Goal: Complete application form: Complete application form

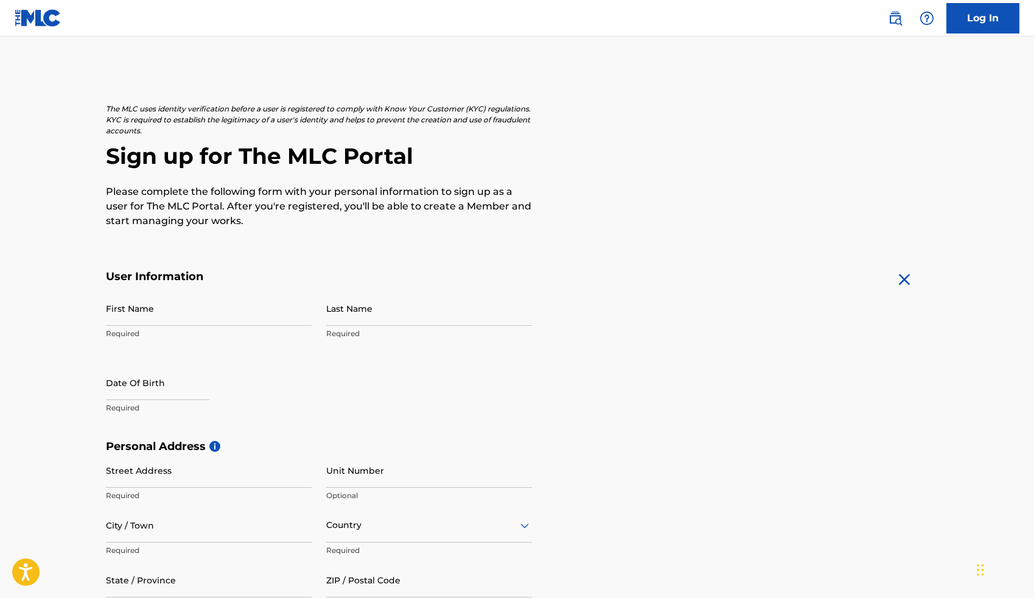
scroll to position [73, 0]
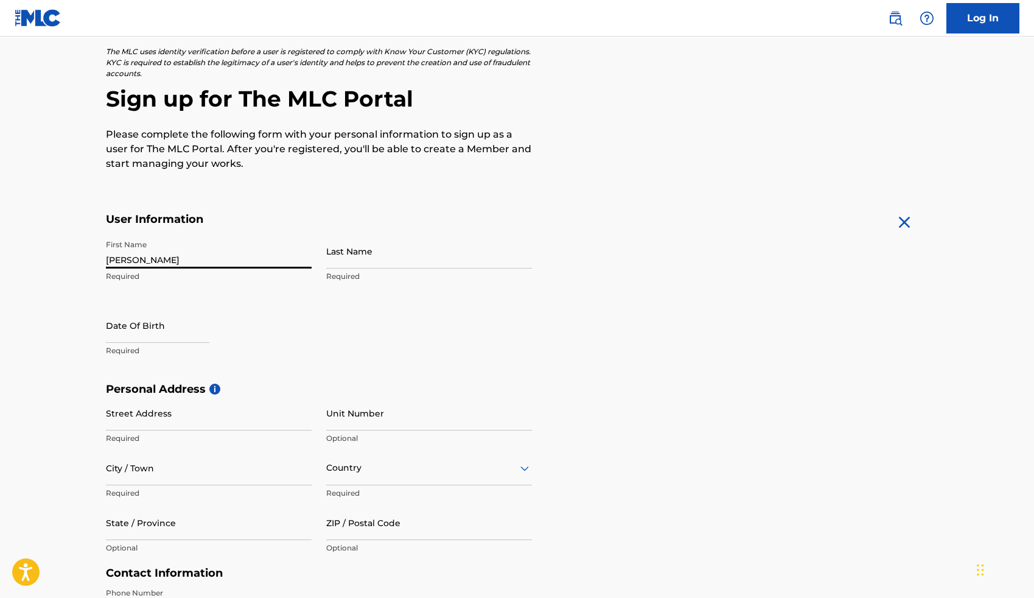
type input "[PERSON_NAME]"
type input "Ware"
select select "8"
select select "2025"
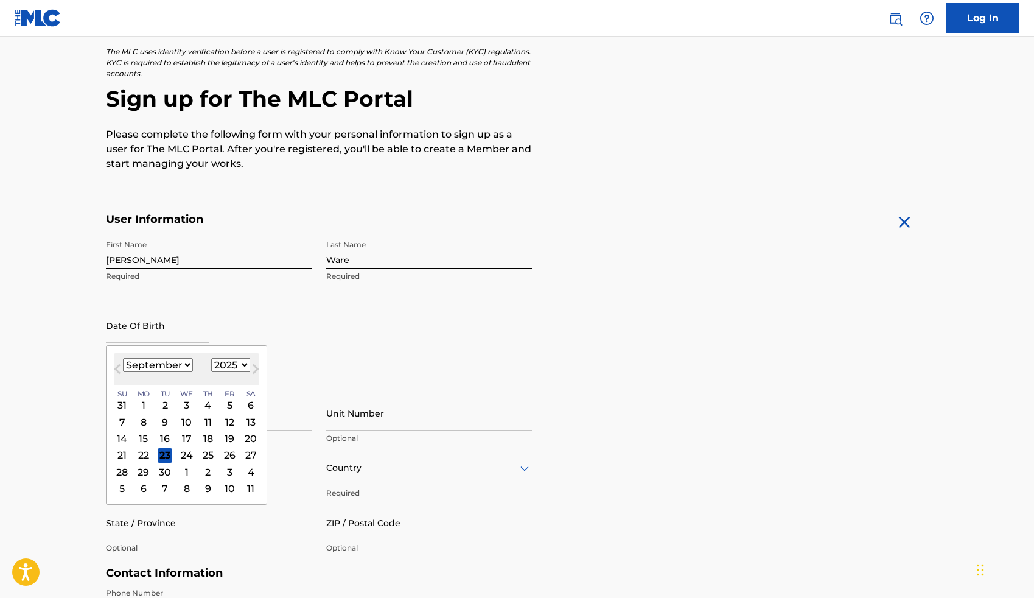
select select "5"
click at [222, 405] on div "6" at bounding box center [229, 404] width 15 height 15
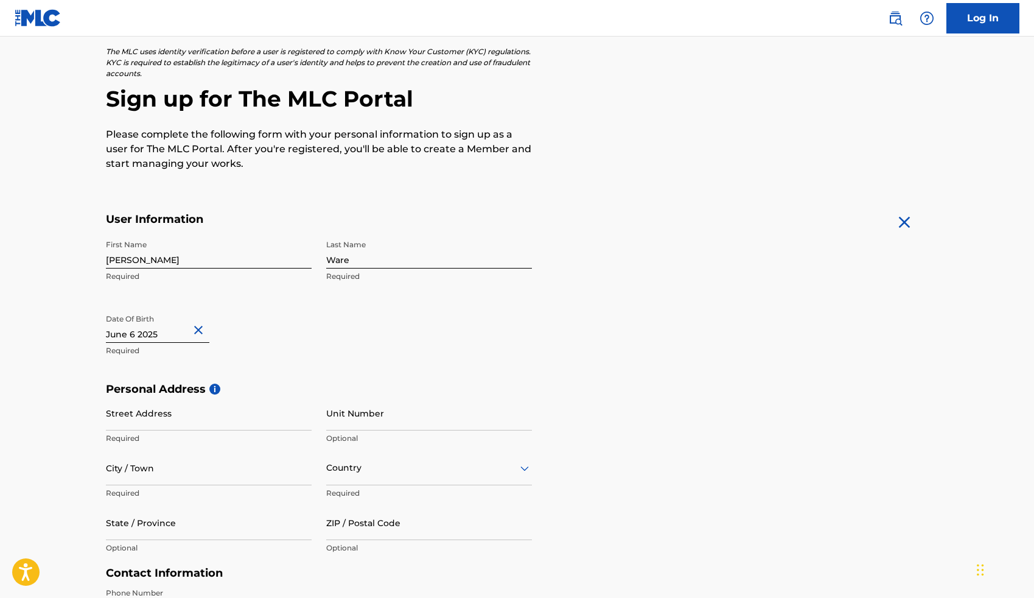
click at [164, 328] on input "text" at bounding box center [157, 325] width 103 height 35
select select "5"
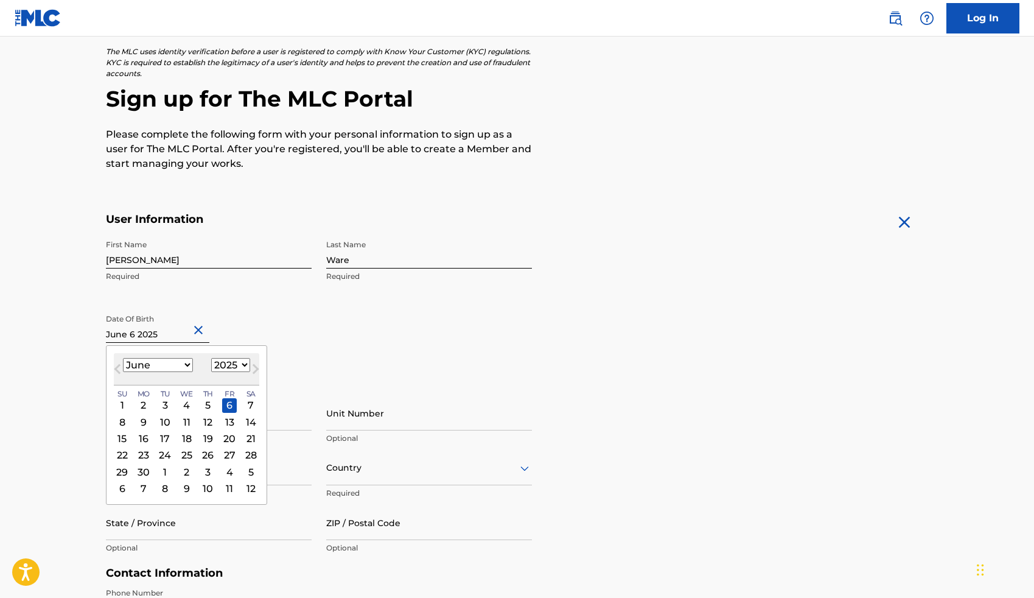
select select "2002"
click at [316, 372] on div "First Name Jeremy Required Last Name Ware Required Date Of Birth June 2002 Prev…" at bounding box center [319, 308] width 426 height 148
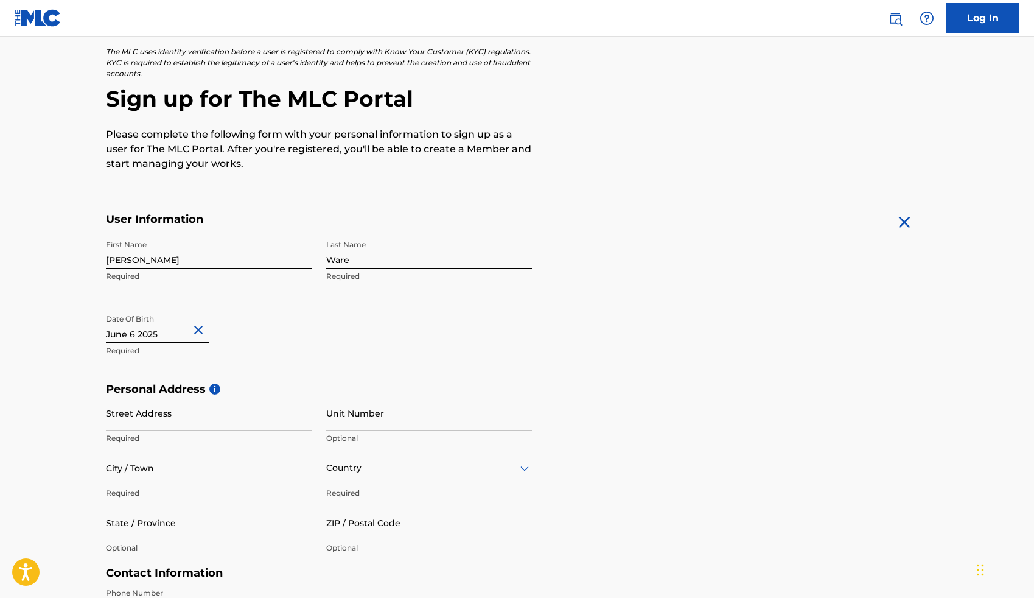
click at [169, 337] on input "text" at bounding box center [157, 325] width 103 height 35
select select "5"
select select "2025"
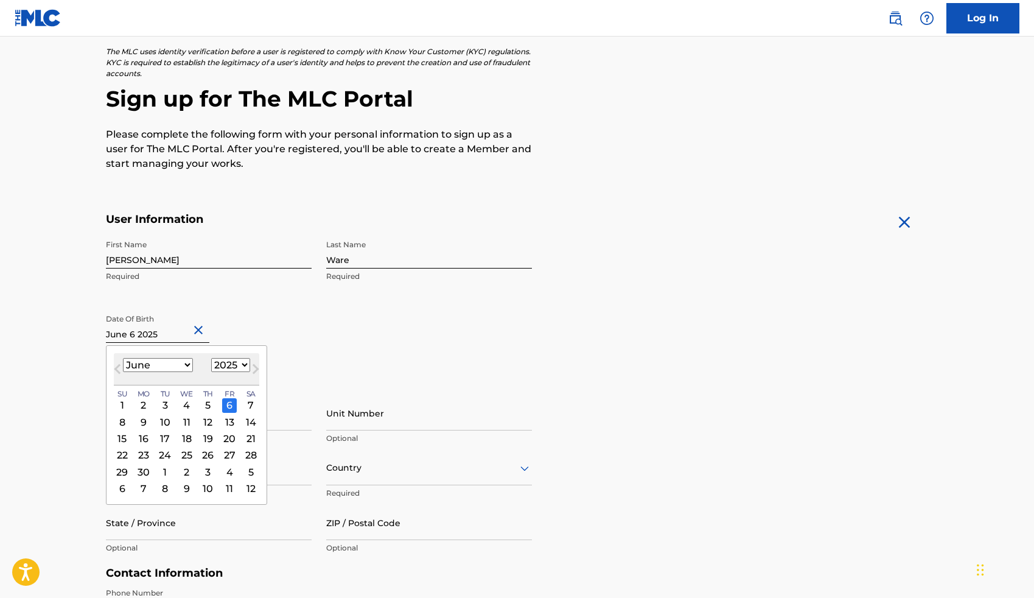
click at [222, 403] on div "6" at bounding box center [229, 404] width 15 height 15
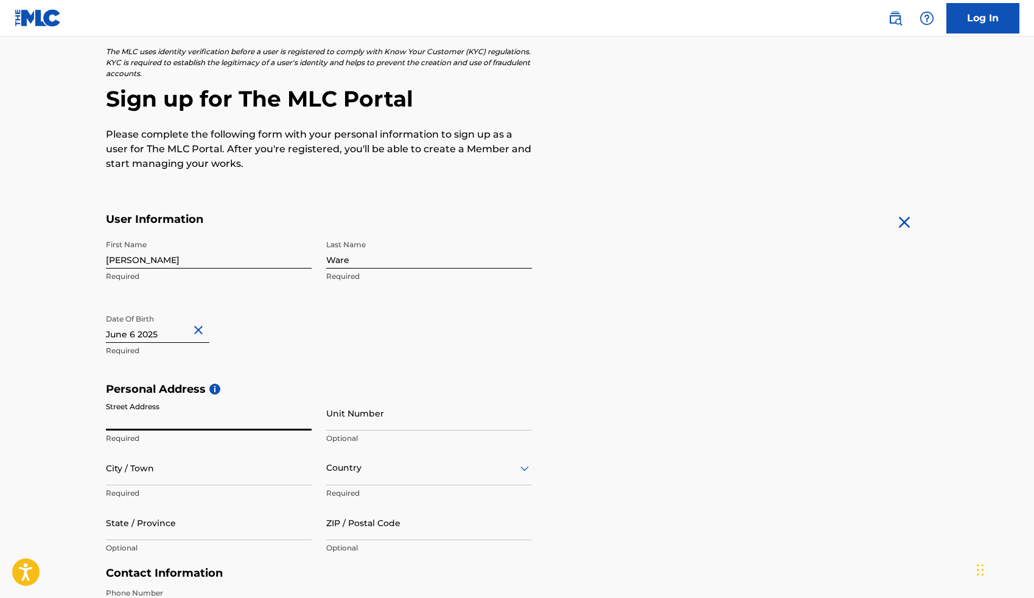
click at [172, 339] on input "text" at bounding box center [157, 325] width 103 height 35
select select "5"
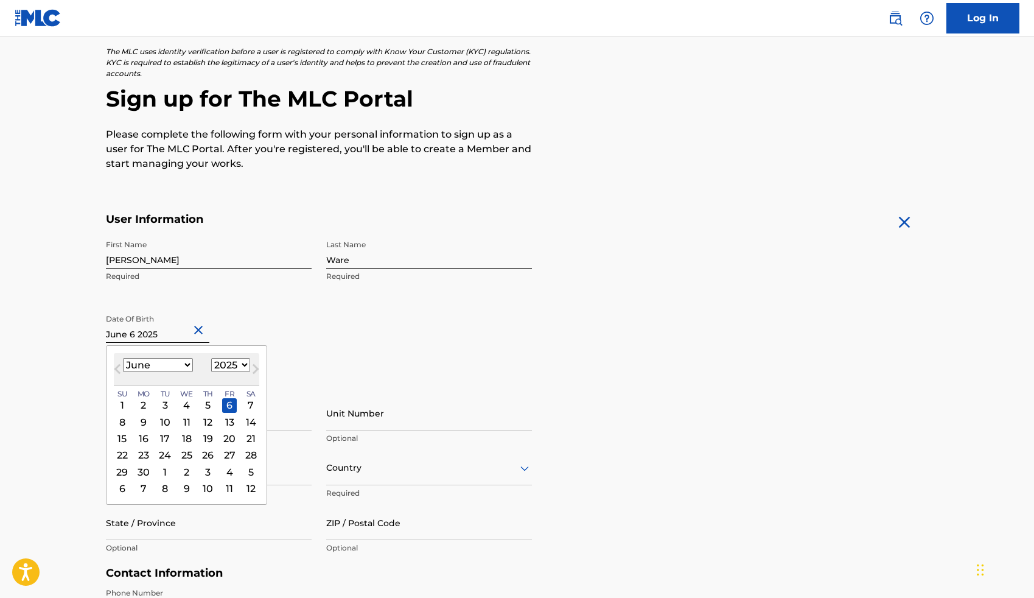
select select "2002"
click at [205, 417] on div "6" at bounding box center [207, 421] width 15 height 15
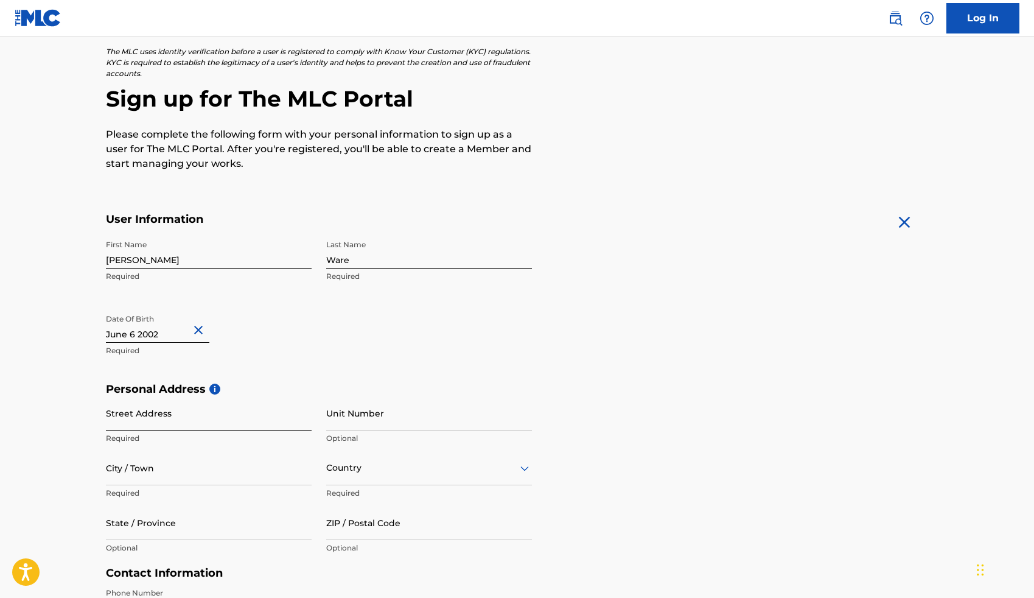
click at [125, 413] on input "Street Address" at bounding box center [209, 413] width 206 height 35
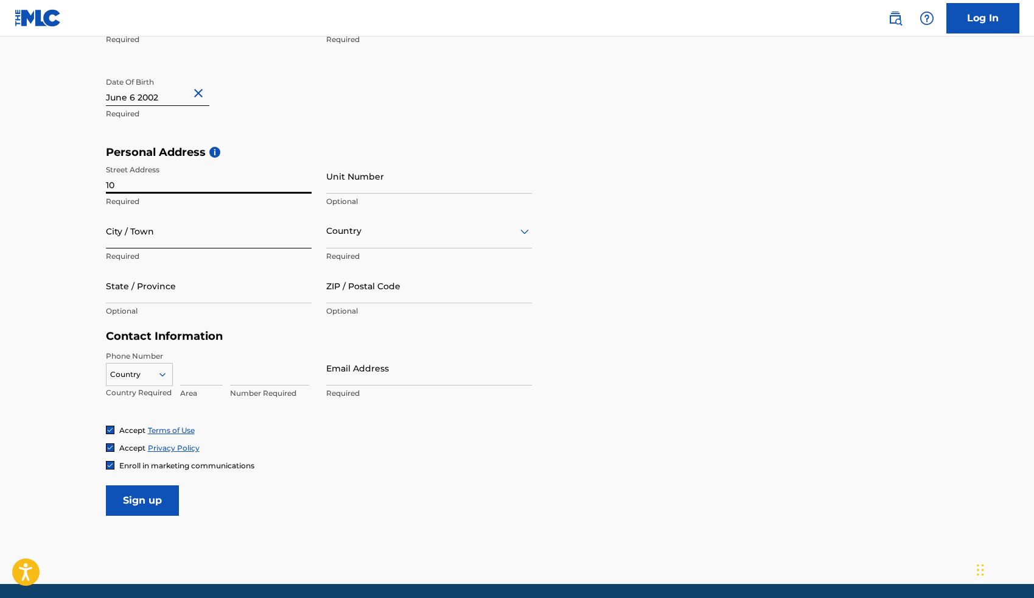
type input "10"
type input "10 King Phillips Trail"
type input "East Boothbay"
type input "United States"
type input "ME"
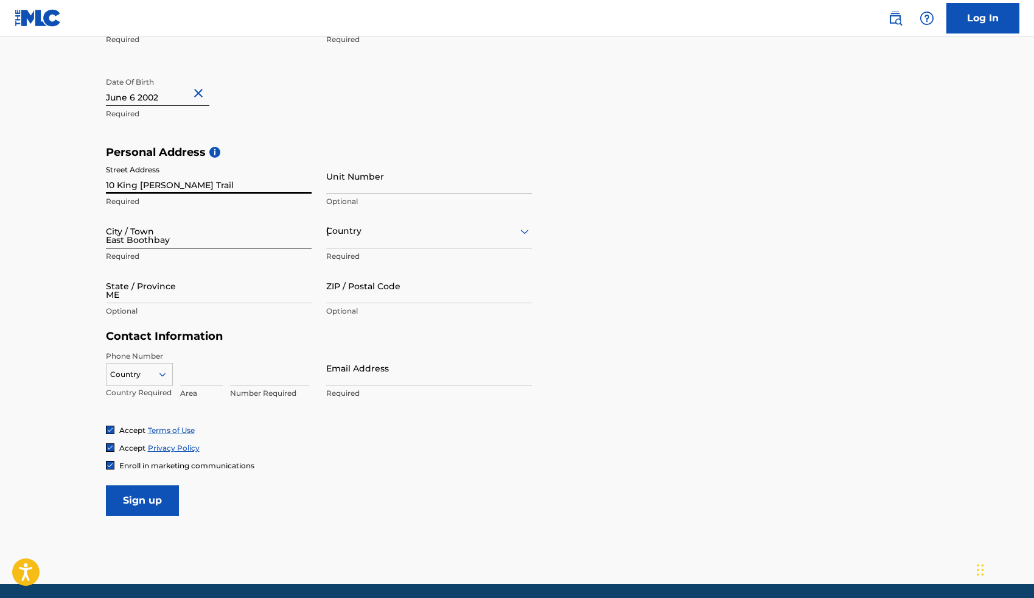
type input "04544"
type input "United States"
type input "jeremyware12@gmail.com"
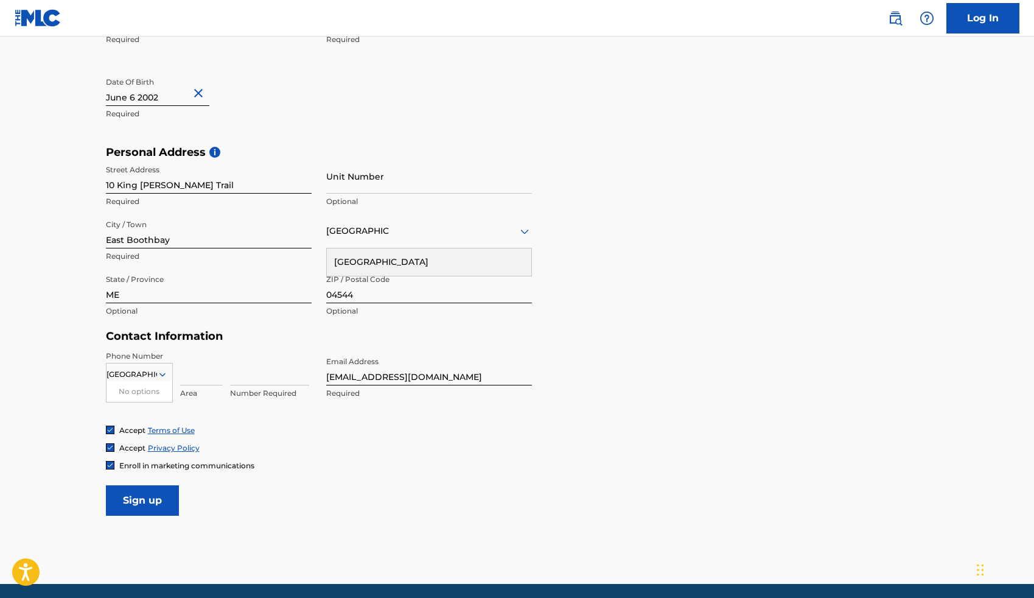
click at [138, 388] on div "No options" at bounding box center [139, 391] width 66 height 21
click at [251, 373] on input at bounding box center [269, 368] width 79 height 35
type input "978907"
type input "9789070137"
click at [285, 433] on div "Accept Terms of Use" at bounding box center [517, 430] width 823 height 10
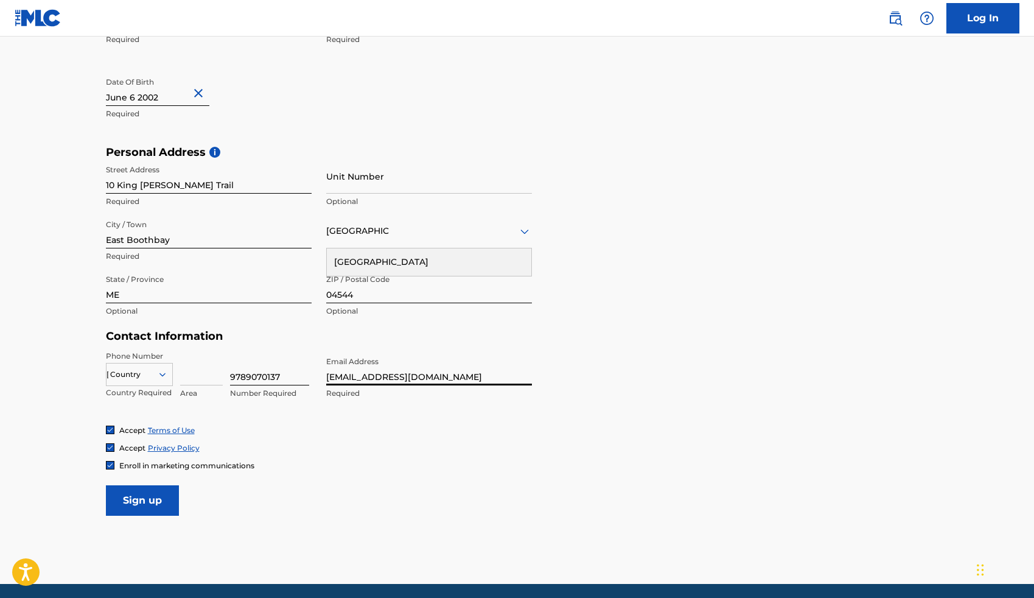
drag, startPoint x: 451, startPoint y: 376, endPoint x: 299, endPoint y: 369, distance: 152.3
type input "[EMAIL_ADDRESS][DOMAIN_NAME]"
click at [377, 435] on div "Accept Terms of Use Accept Privacy Policy Enroll in marketing communications" at bounding box center [517, 448] width 823 height 46
click at [141, 494] on input "Sign up" at bounding box center [142, 500] width 73 height 30
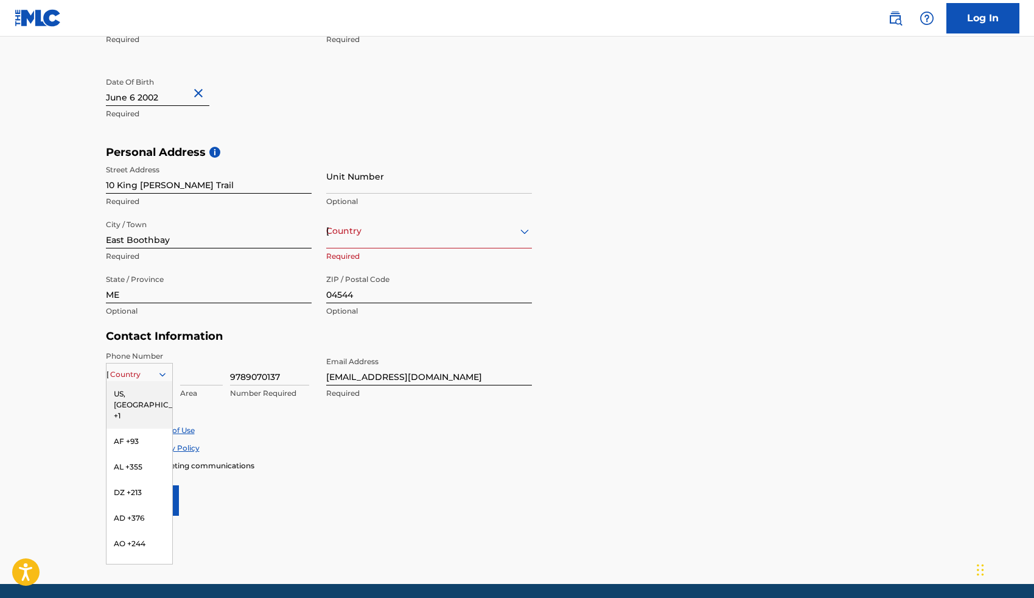
click at [127, 375] on div "United States" at bounding box center [139, 374] width 66 height 13
click at [125, 391] on div "US, [GEOGRAPHIC_DATA] +1" at bounding box center [139, 404] width 66 height 47
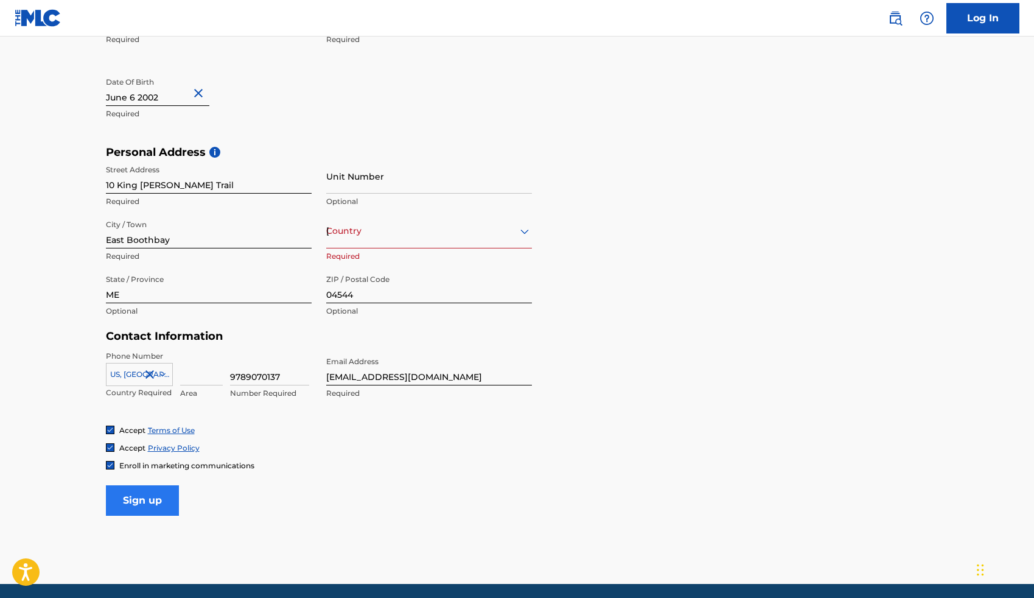
click at [134, 506] on input "Sign up" at bounding box center [142, 500] width 73 height 30
click at [192, 380] on input at bounding box center [201, 368] width 43 height 35
drag, startPoint x: 282, startPoint y: 375, endPoint x: 169, endPoint y: 365, distance: 114.3
click at [169, 365] on div "US, CA +1 Country Required Required Invalid value, length of value must be 7" at bounding box center [209, 378] width 206 height 55
click at [195, 377] on input at bounding box center [201, 368] width 43 height 35
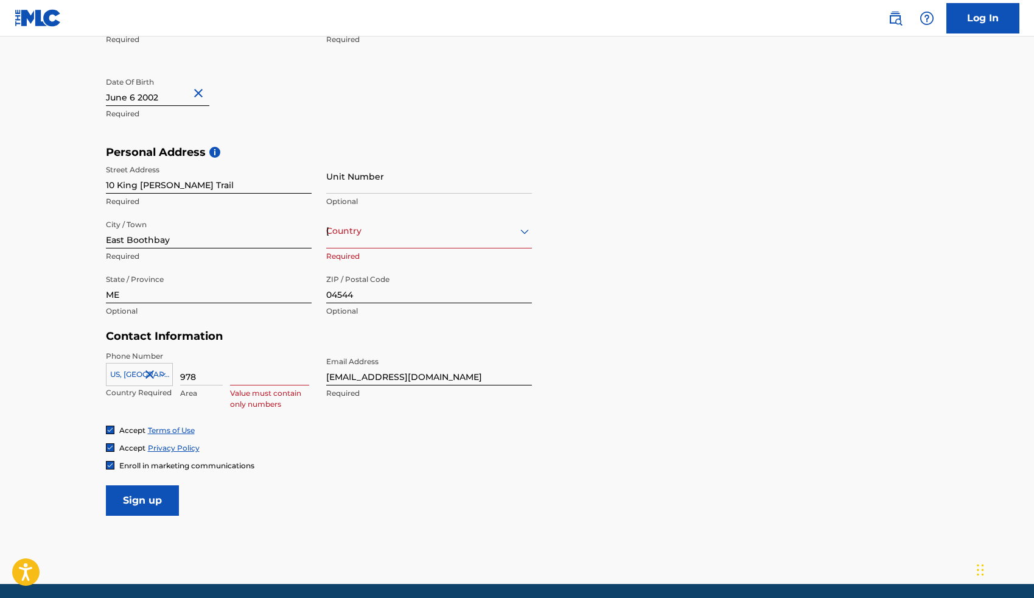
type input "978"
click at [254, 373] on input at bounding box center [269, 368] width 79 height 35
type input "0"
type input "9070137"
click at [152, 505] on input "Sign up" at bounding box center [142, 500] width 73 height 30
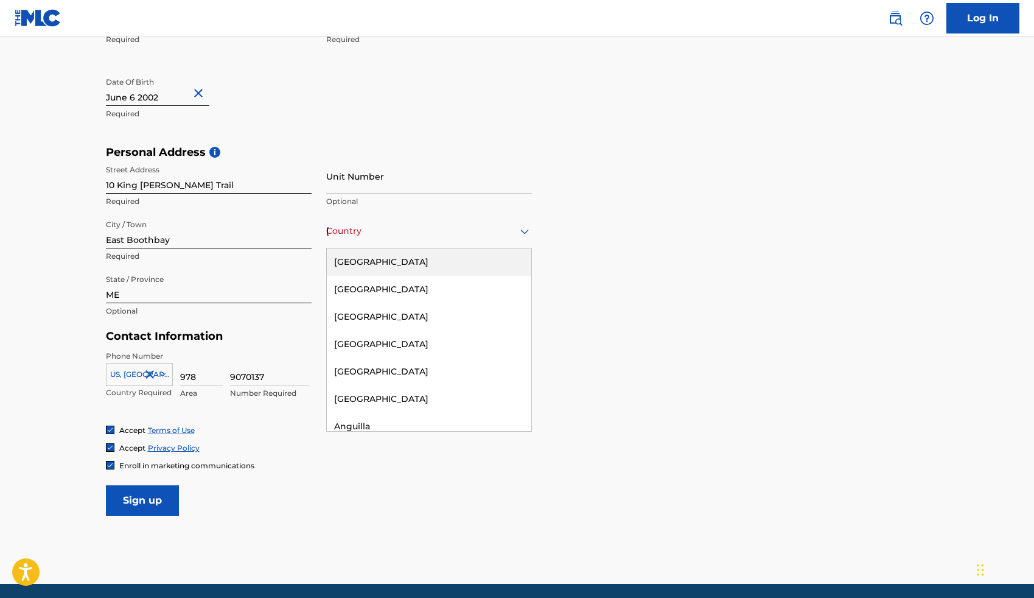
click at [347, 220] on div "Country United States" at bounding box center [429, 231] width 206 height 35
click at [364, 274] on div "United States" at bounding box center [429, 261] width 204 height 27
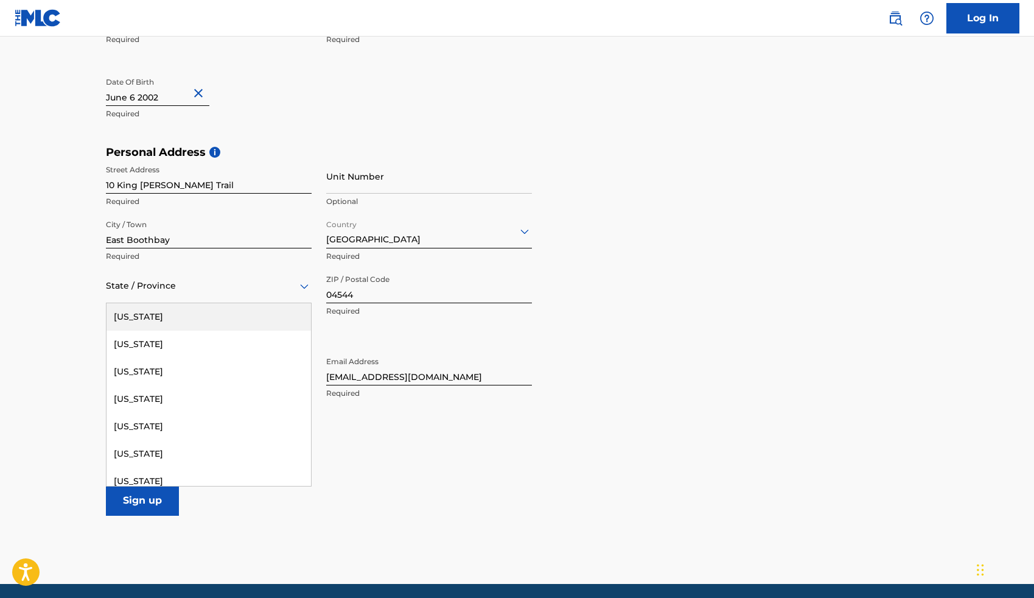
click at [178, 285] on div at bounding box center [209, 285] width 206 height 15
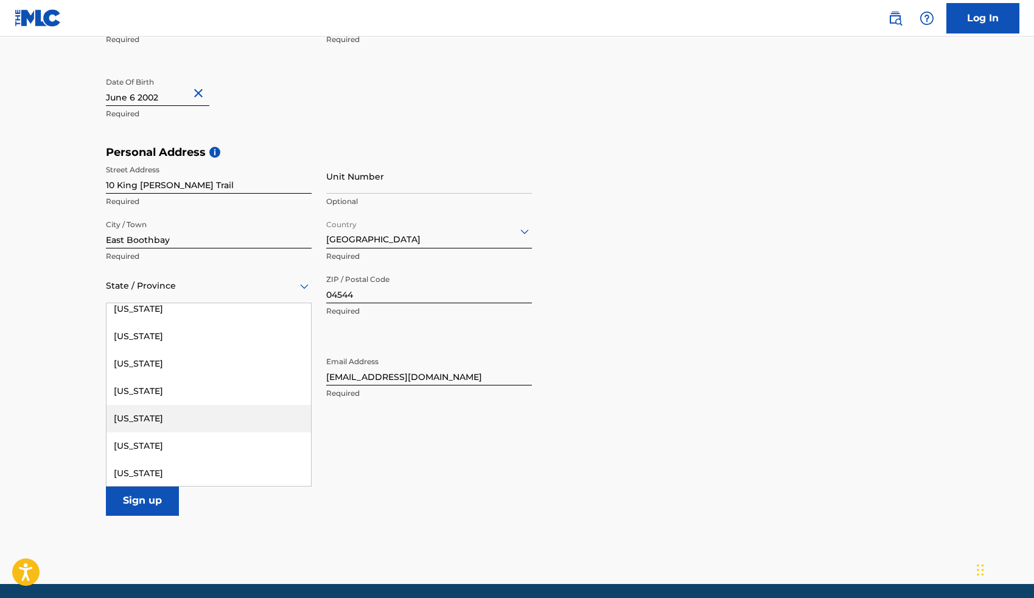
scroll to position [461, 0]
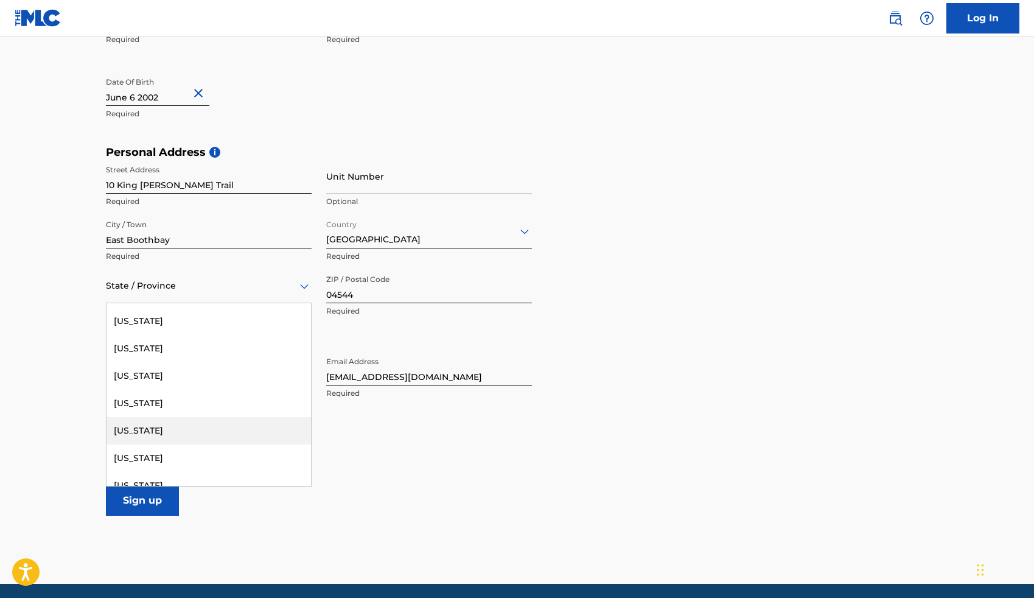
click at [158, 428] on div "Maine" at bounding box center [208, 430] width 204 height 27
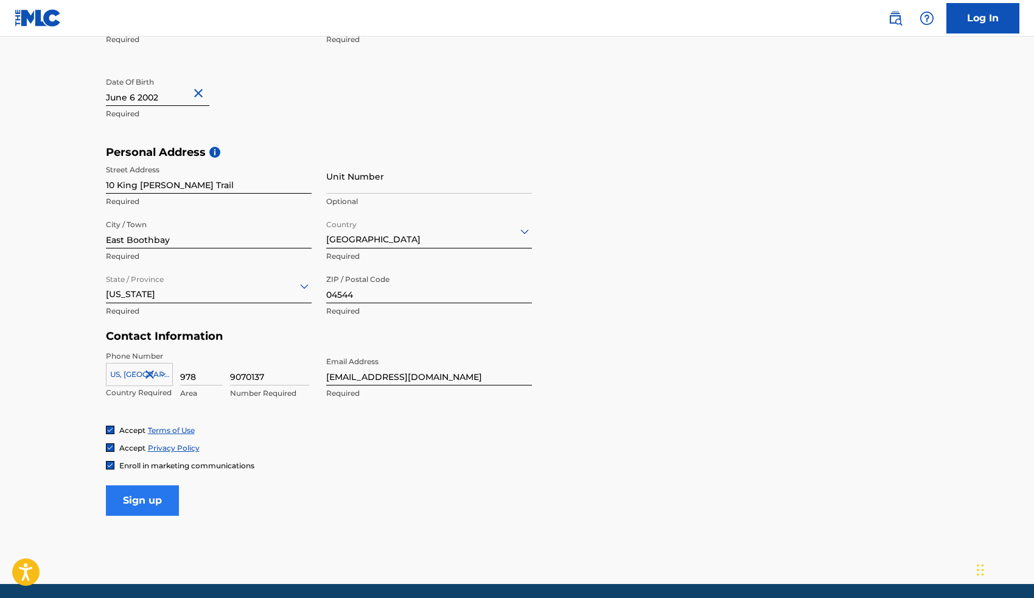
click at [141, 490] on input "Sign up" at bounding box center [142, 500] width 73 height 30
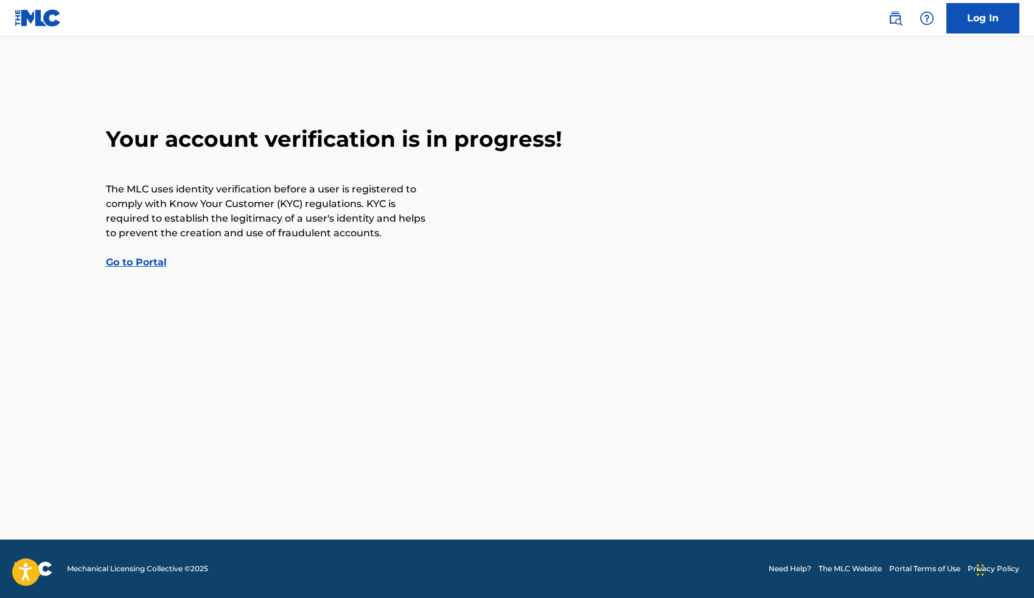
click at [134, 256] on div "Your account verification is in progress! The MLC uses identity verification be…" at bounding box center [517, 197] width 852 height 144
click at [145, 259] on link "Go to Portal" at bounding box center [136, 262] width 61 height 12
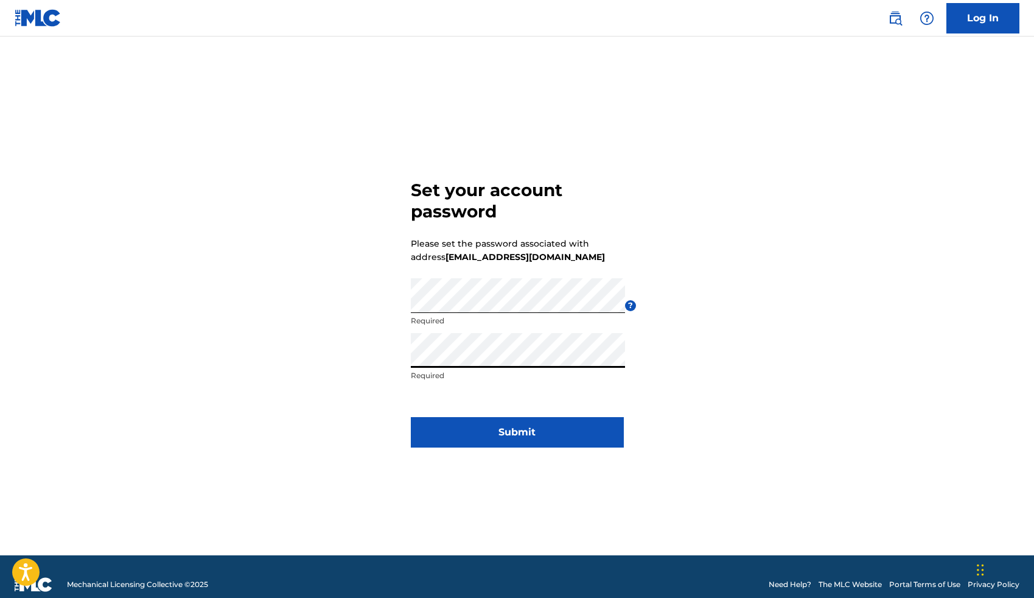
click at [517, 432] on button "Submit" at bounding box center [517, 432] width 213 height 30
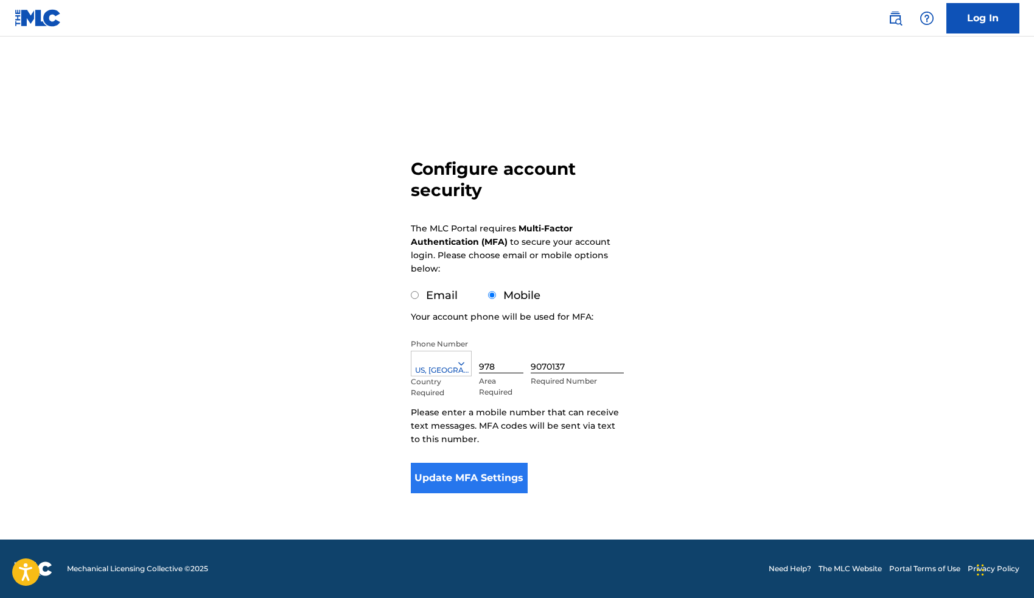
click at [459, 467] on button "Update MFA Settings" at bounding box center [469, 477] width 117 height 30
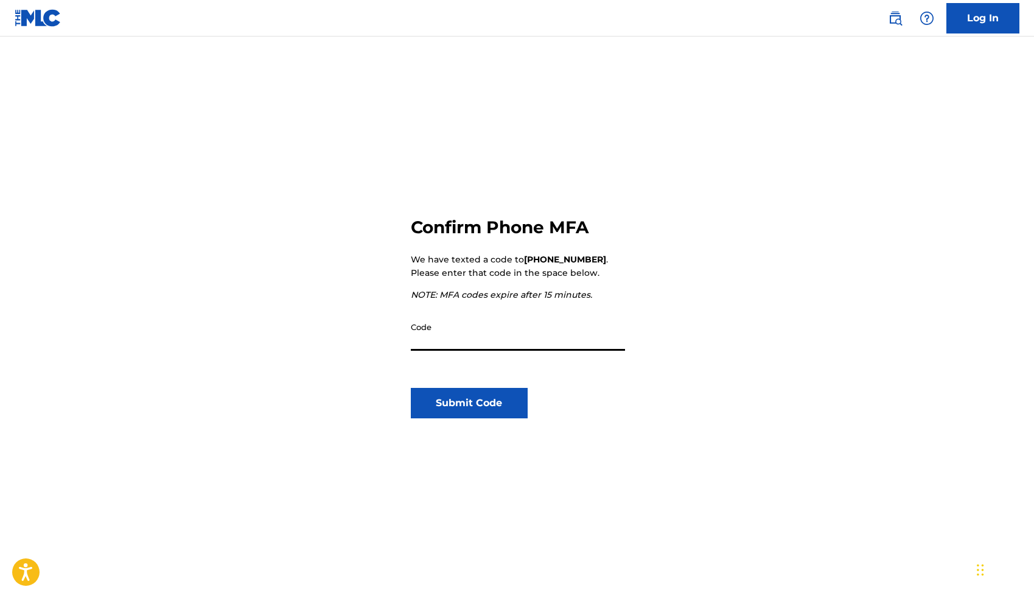
click at [486, 338] on input "Code" at bounding box center [518, 333] width 214 height 35
type input "455030"
click at [469, 403] on button "Submit Code" at bounding box center [469, 403] width 117 height 30
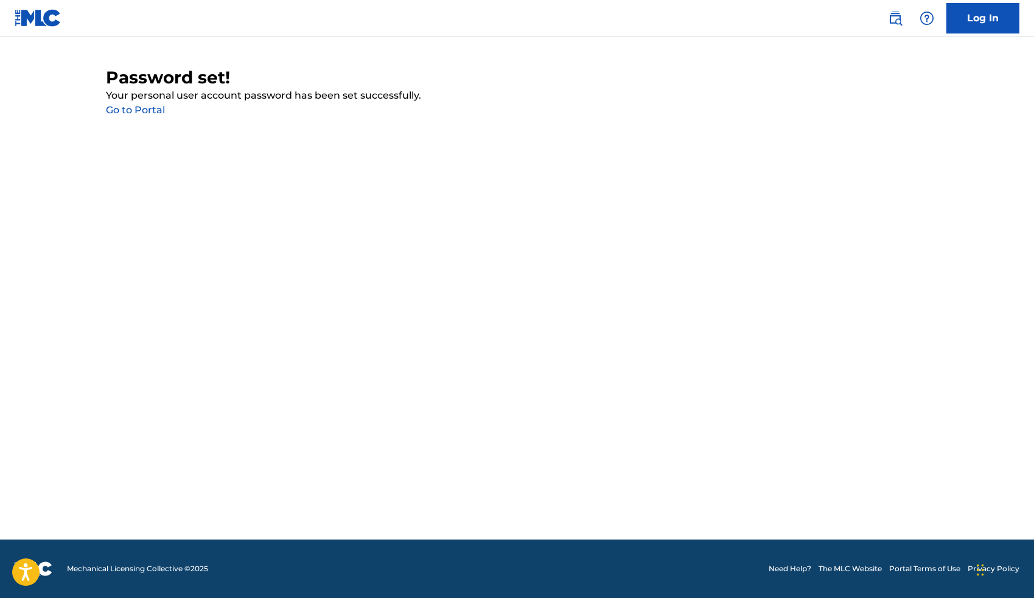
click at [144, 105] on link "Go to Portal" at bounding box center [135, 110] width 59 height 12
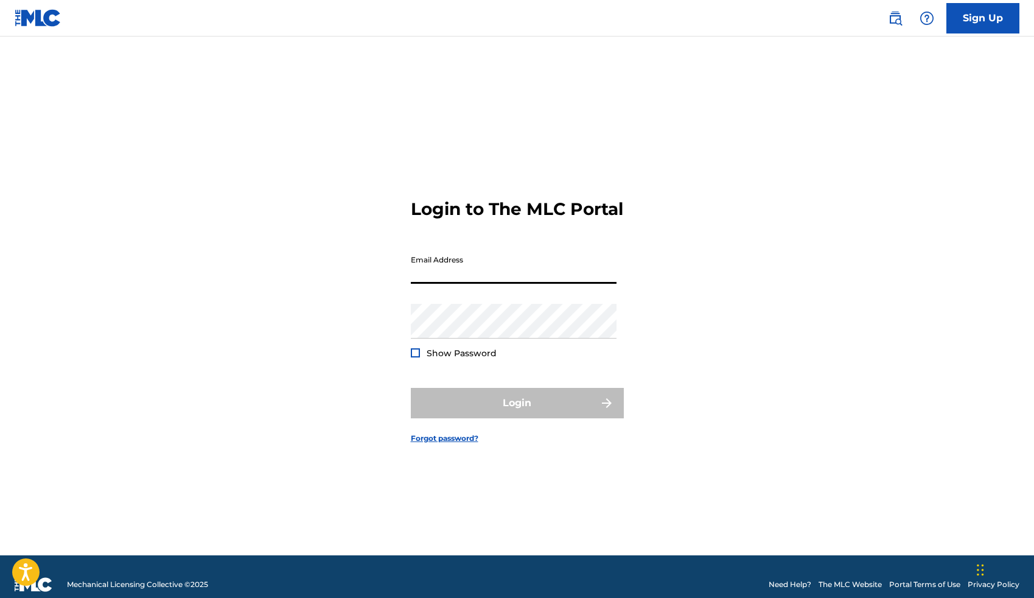
type input "[EMAIL_ADDRESS][DOMAIN_NAME]"
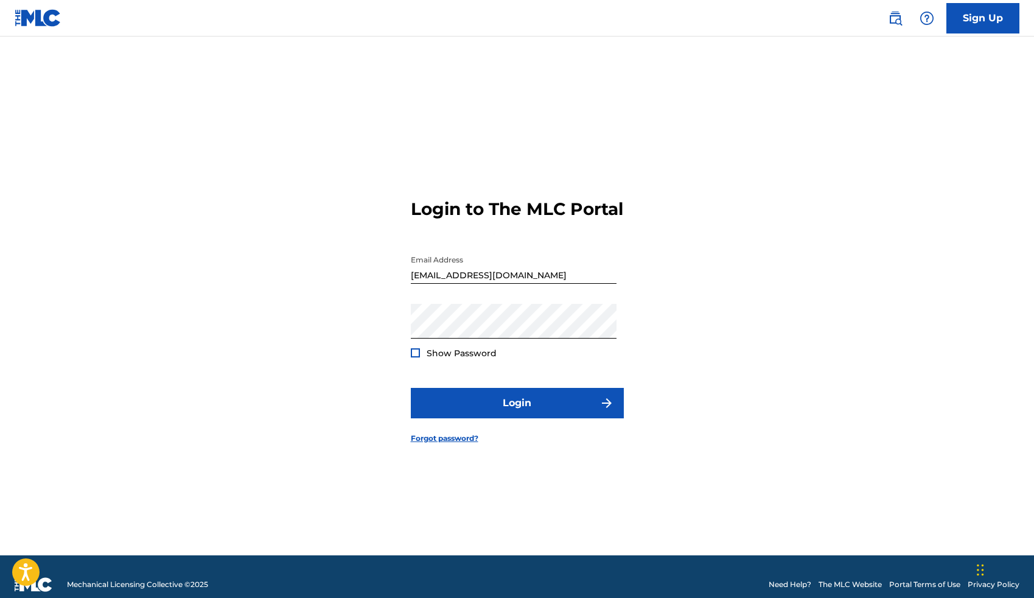
click at [421, 359] on div "Show Password" at bounding box center [454, 353] width 86 height 12
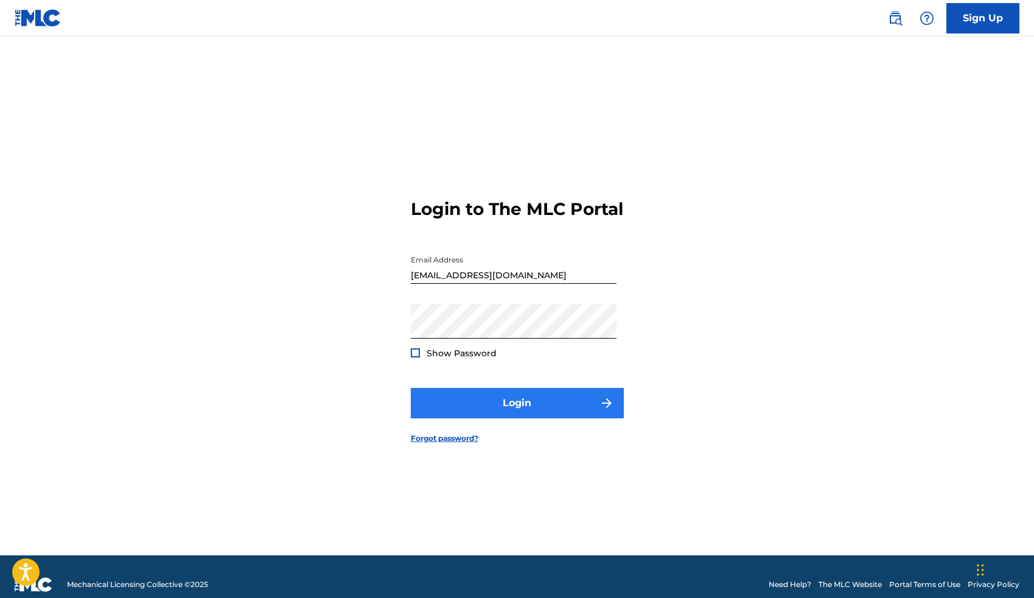
click at [452, 407] on button "Login" at bounding box center [517, 403] width 213 height 30
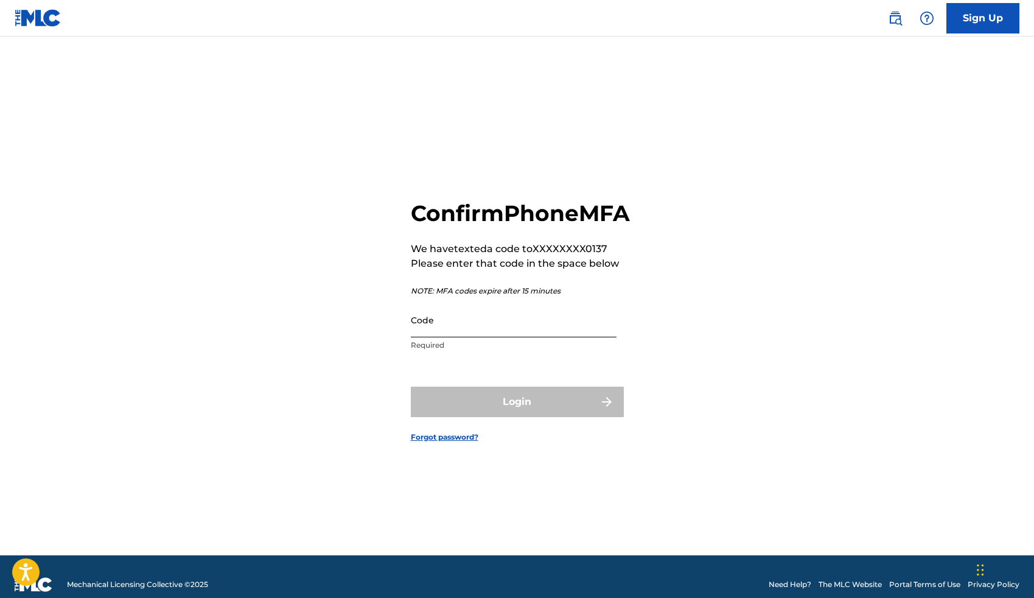
click at [456, 337] on input "Code" at bounding box center [514, 319] width 206 height 35
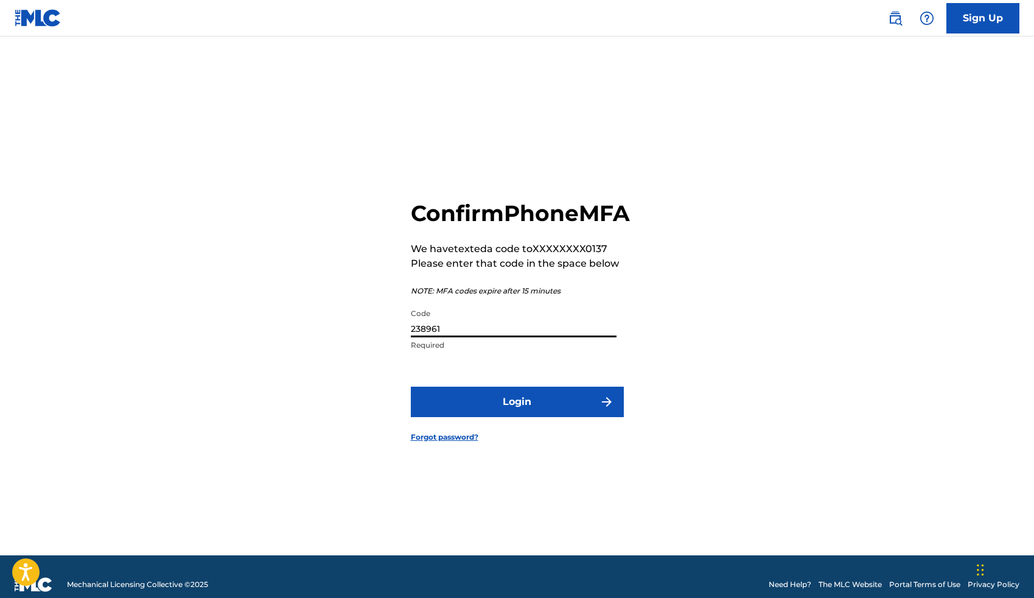
type input "238961"
click at [517, 415] on button "Login" at bounding box center [517, 401] width 213 height 30
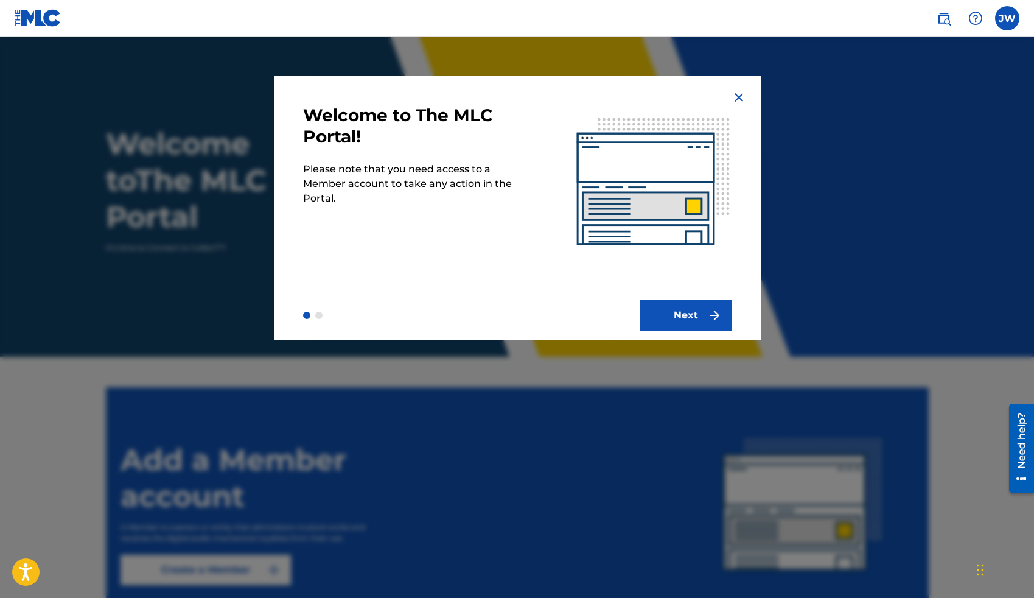
click at [683, 307] on button "Next" at bounding box center [685, 315] width 91 height 30
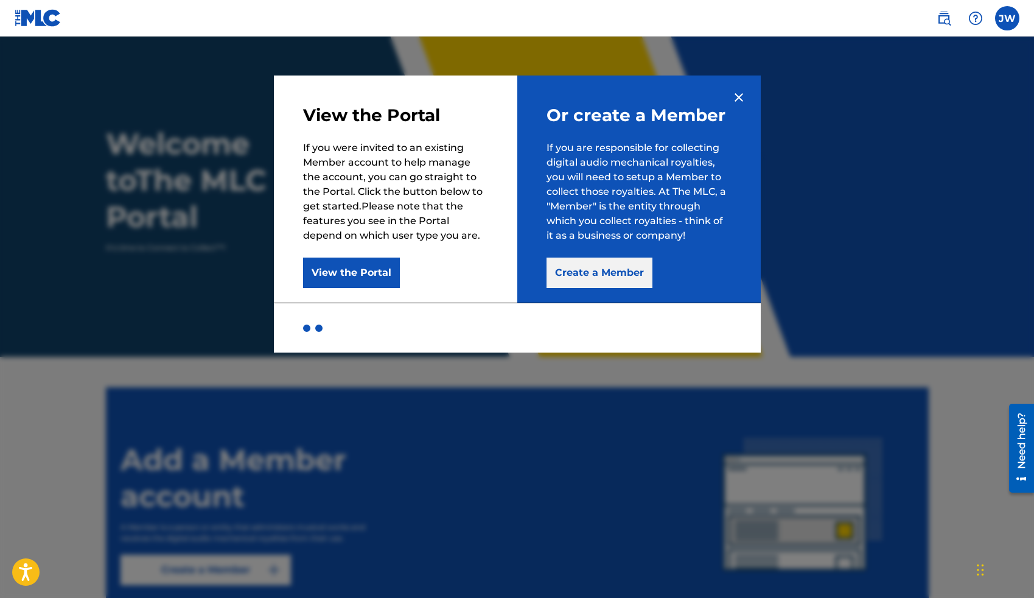
click at [566, 279] on button "Create a Member" at bounding box center [599, 272] width 106 height 30
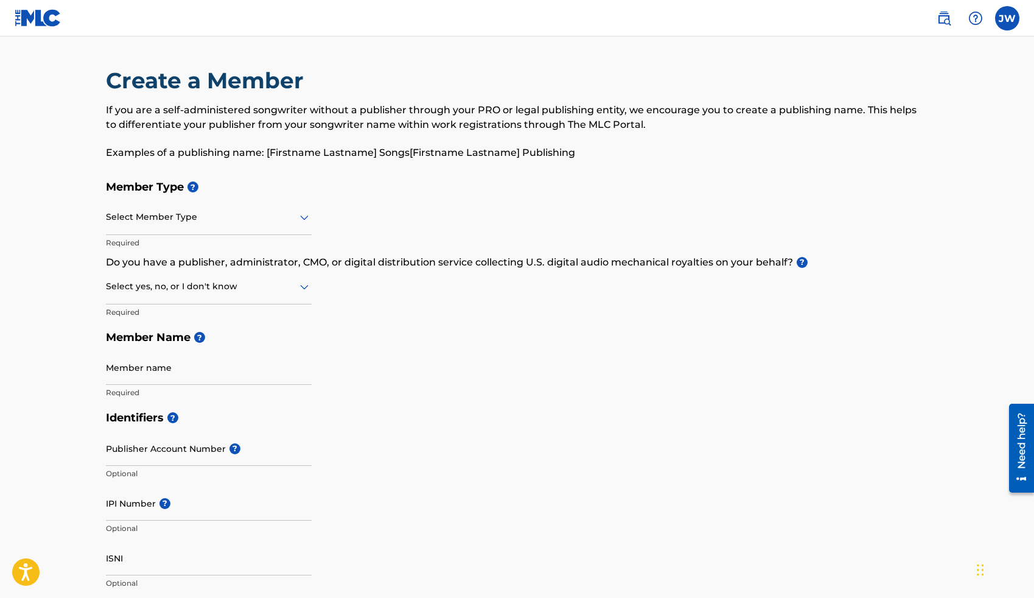
click at [272, 216] on div at bounding box center [209, 216] width 206 height 15
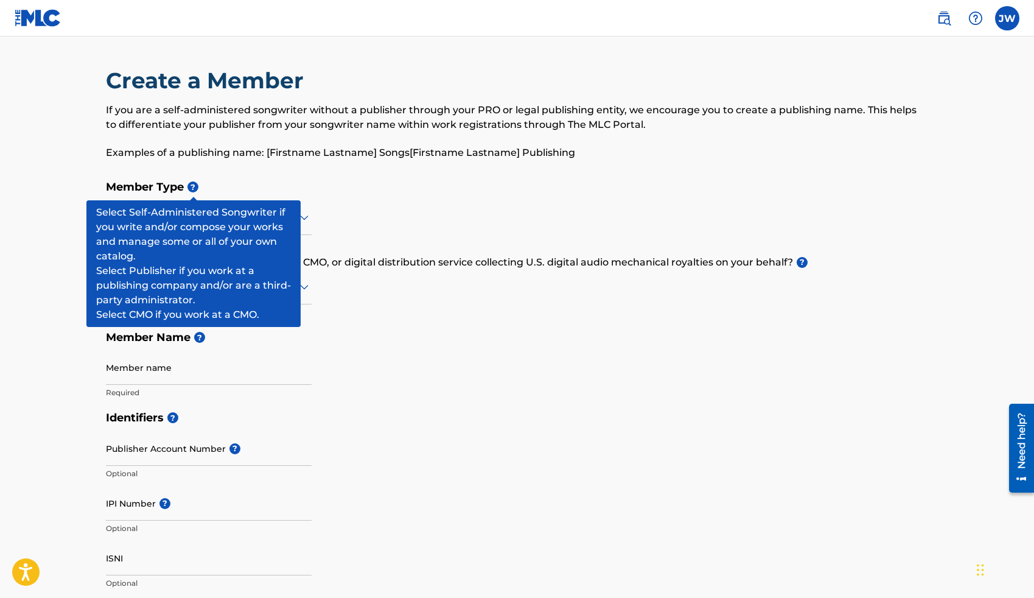
click at [194, 184] on span "?" at bounding box center [192, 186] width 11 height 11
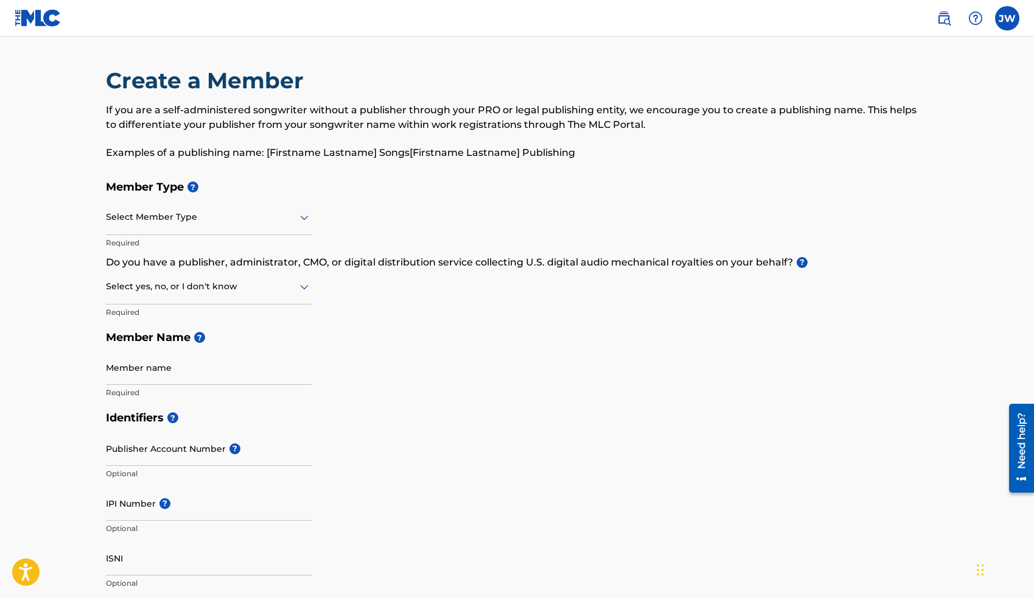
click at [194, 214] on div at bounding box center [209, 216] width 206 height 15
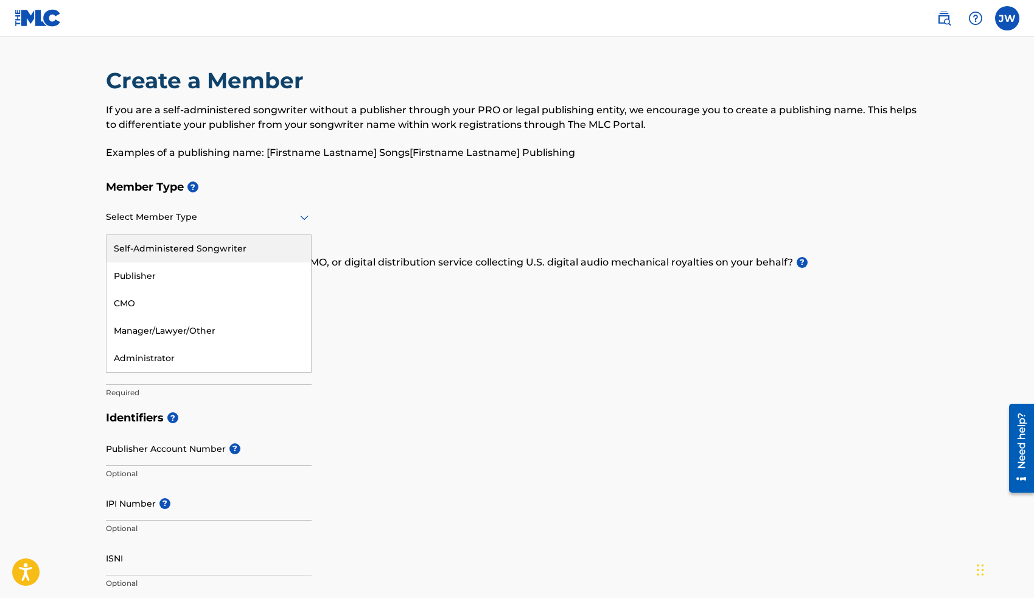
click at [180, 258] on div "Self-Administered Songwriter" at bounding box center [208, 248] width 204 height 27
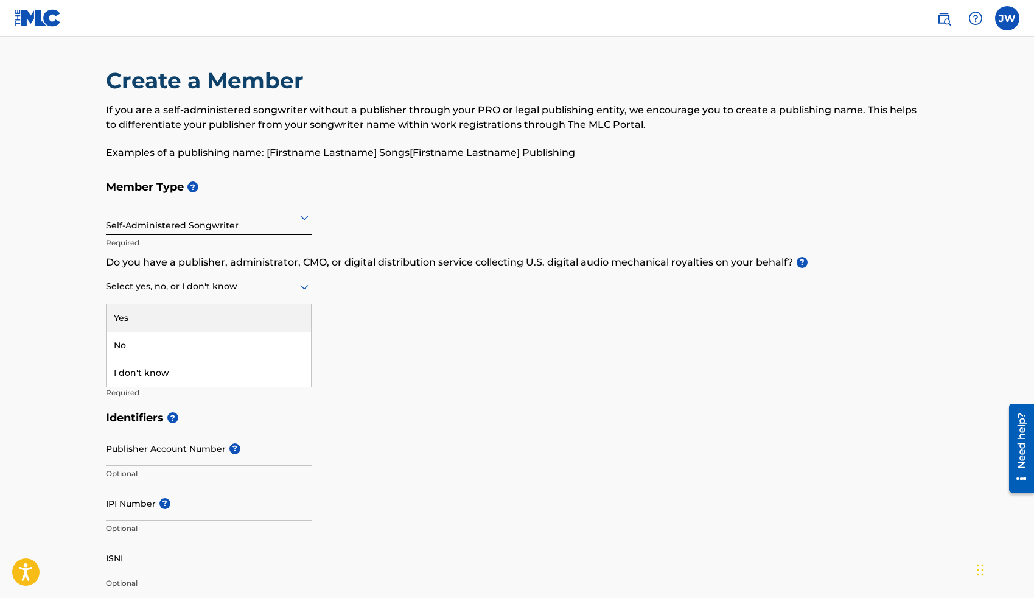
click at [285, 280] on div at bounding box center [209, 286] width 206 height 15
click at [267, 317] on div "Yes" at bounding box center [208, 317] width 204 height 27
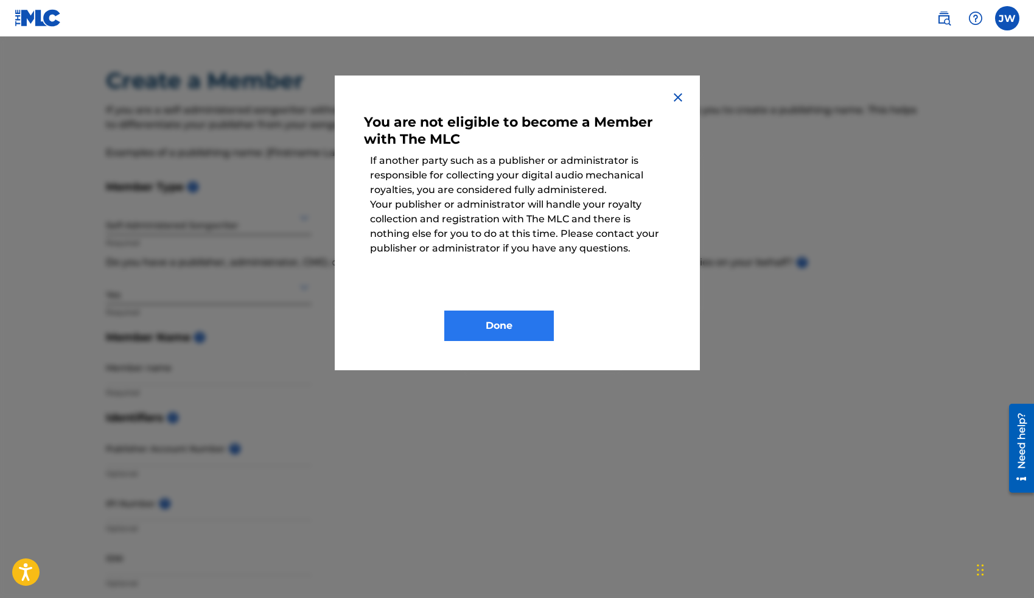
click at [486, 335] on button "Done" at bounding box center [499, 325] width 110 height 30
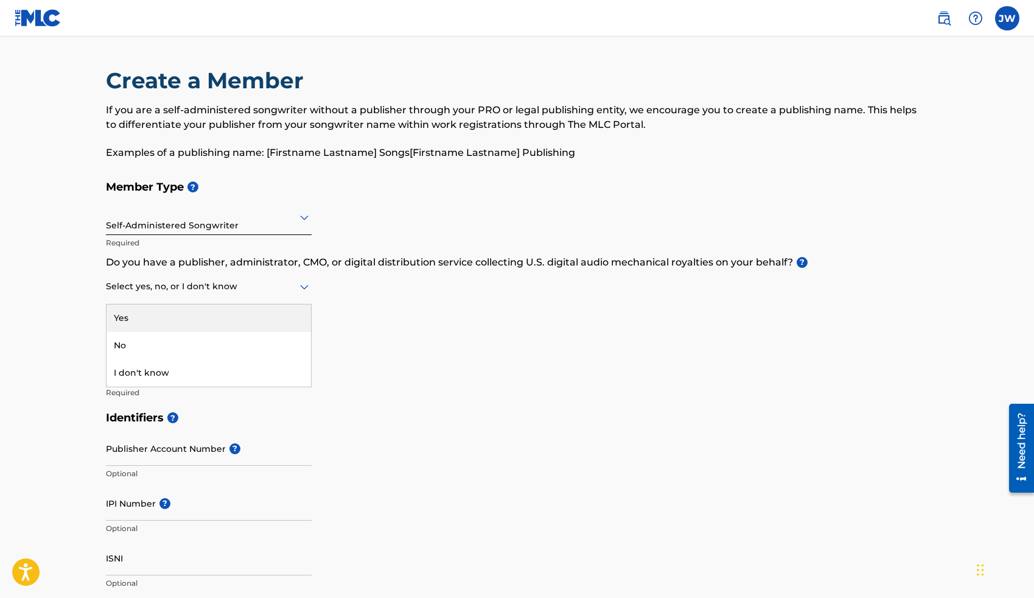
click at [229, 294] on div "Select yes, no, or I don't know" at bounding box center [209, 287] width 206 height 35
click at [246, 380] on div "I don't know" at bounding box center [208, 372] width 204 height 27
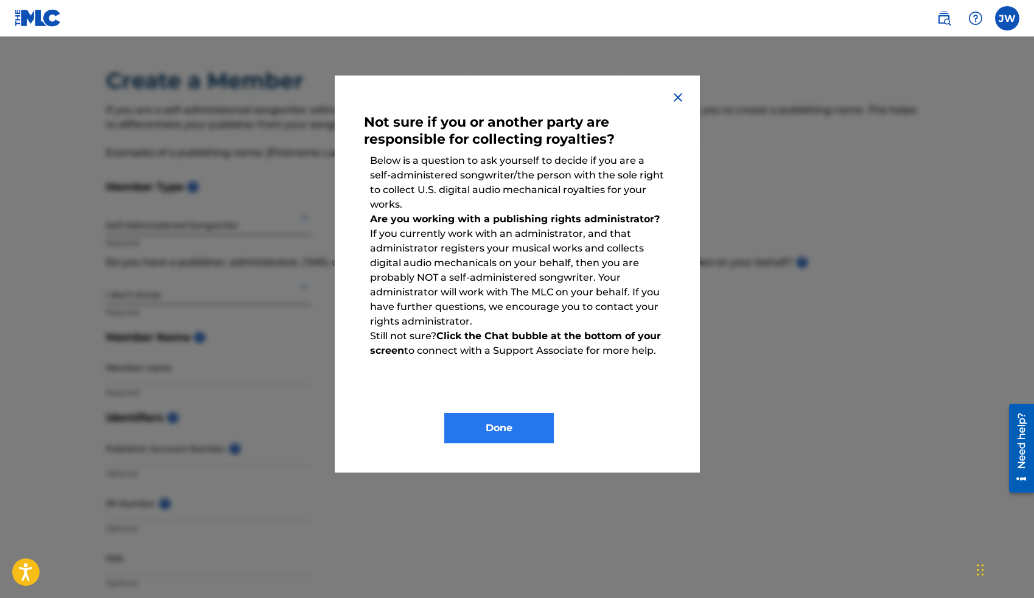
click at [515, 419] on button "Done" at bounding box center [499, 428] width 110 height 30
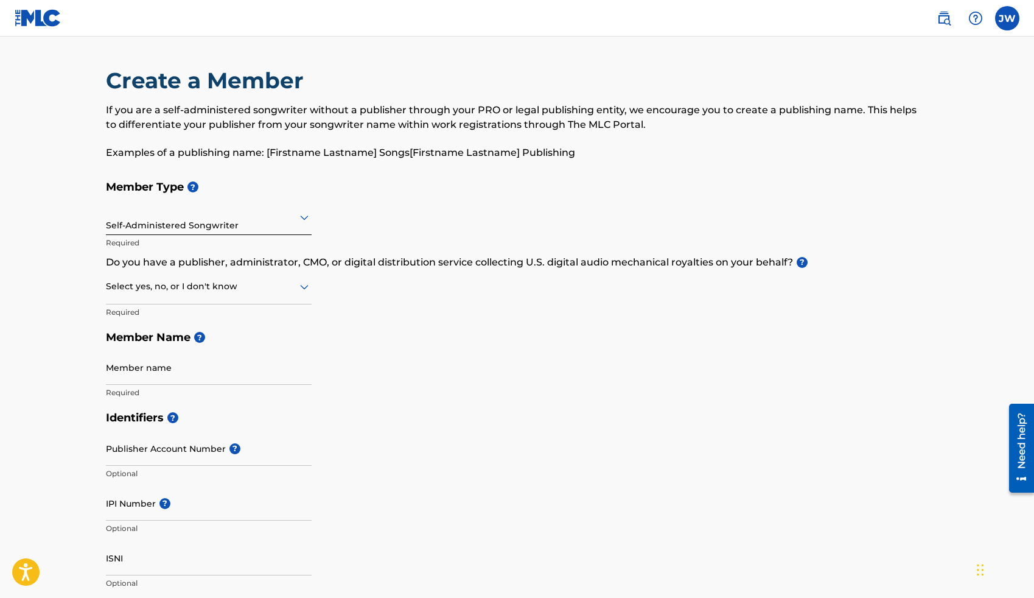
click at [224, 292] on div at bounding box center [209, 286] width 206 height 15
click at [217, 354] on div "No" at bounding box center [208, 345] width 204 height 27
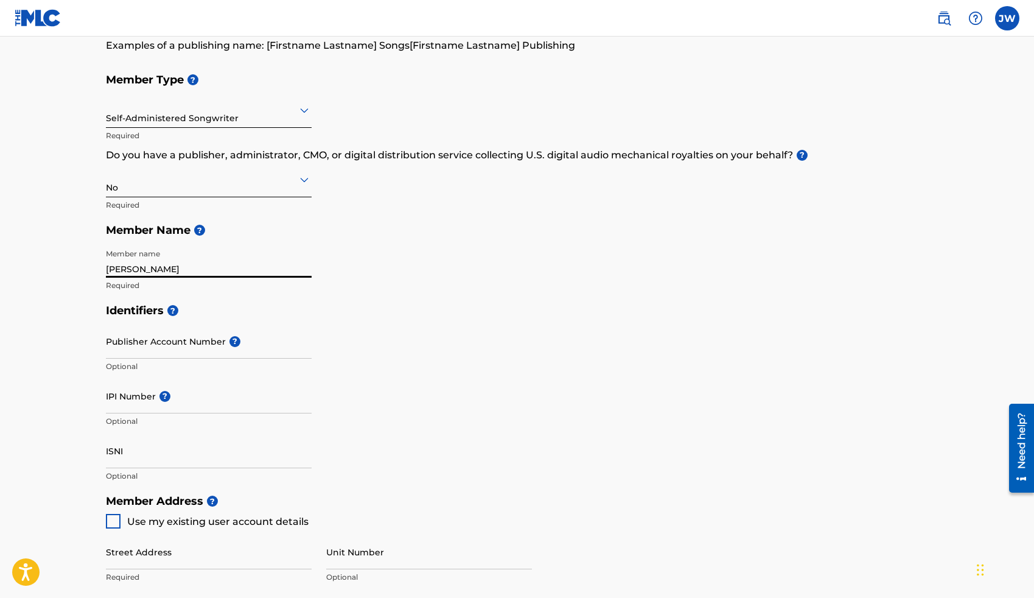
click at [58, 267] on main "Create a Member If you are a self-administered songwriter without a publisher t…" at bounding box center [517, 475] width 1034 height 1093
click at [136, 269] on input "[PERSON_NAME]" at bounding box center [209, 260] width 206 height 35
type input "[PERSON_NAME]"
click at [46, 335] on main "Create a Member If you are a self-administered songwriter without a publisher t…" at bounding box center [517, 475] width 1034 height 1093
click at [153, 346] on input "Publisher Account Number ?" at bounding box center [209, 341] width 206 height 35
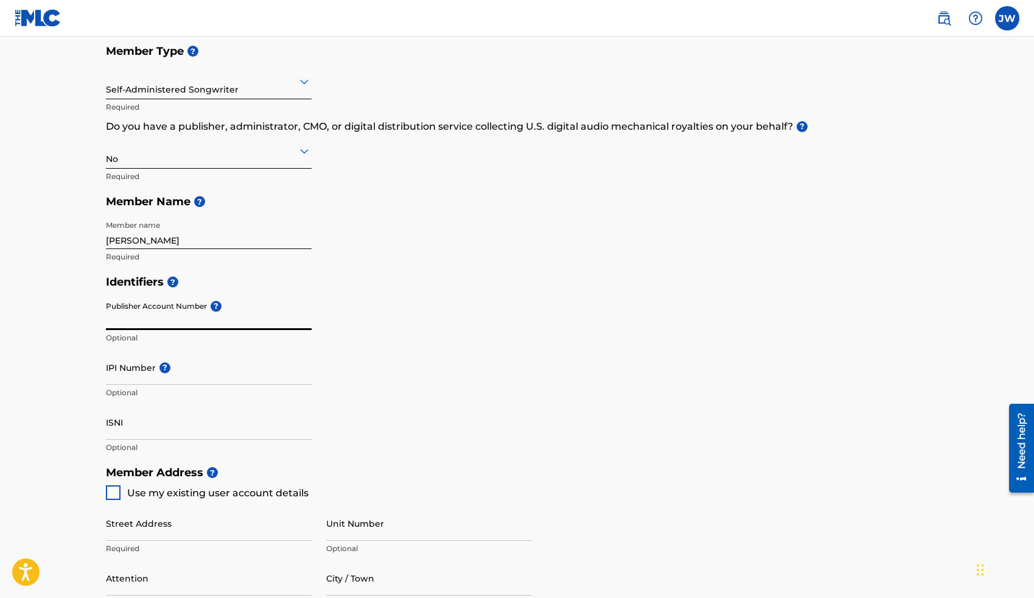
scroll to position [208, 0]
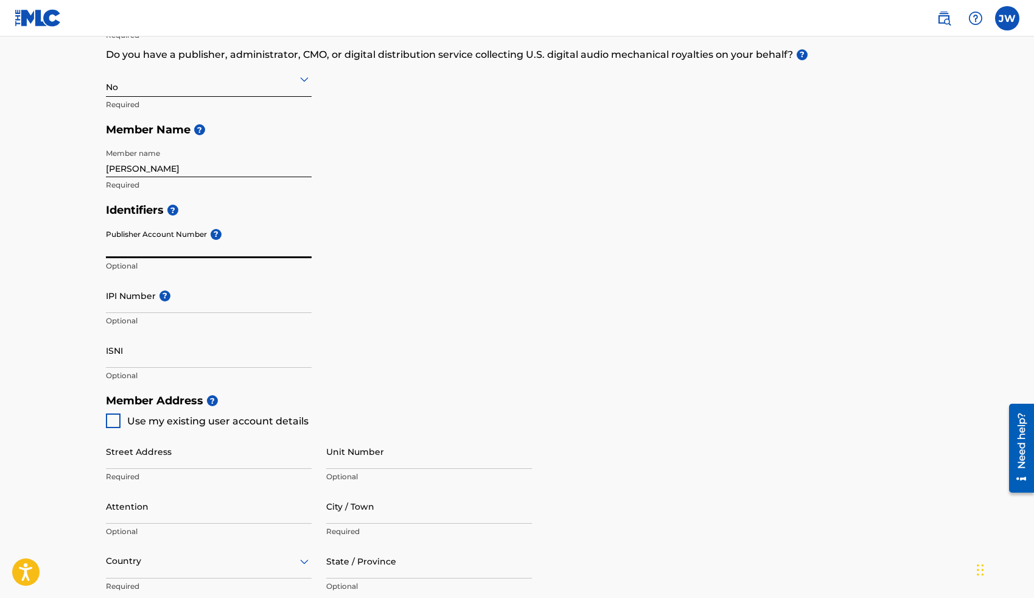
paste input "1313042707"
type input "1313042707"
click at [456, 241] on div "Identifiers ? Publisher Account Number ? 1313042707 Publisher Account Number mu…" at bounding box center [517, 292] width 823 height 190
click at [192, 245] on input "1313042707" at bounding box center [209, 240] width 206 height 35
drag, startPoint x: 150, startPoint y: 243, endPoint x: 57, endPoint y: 237, distance: 93.9
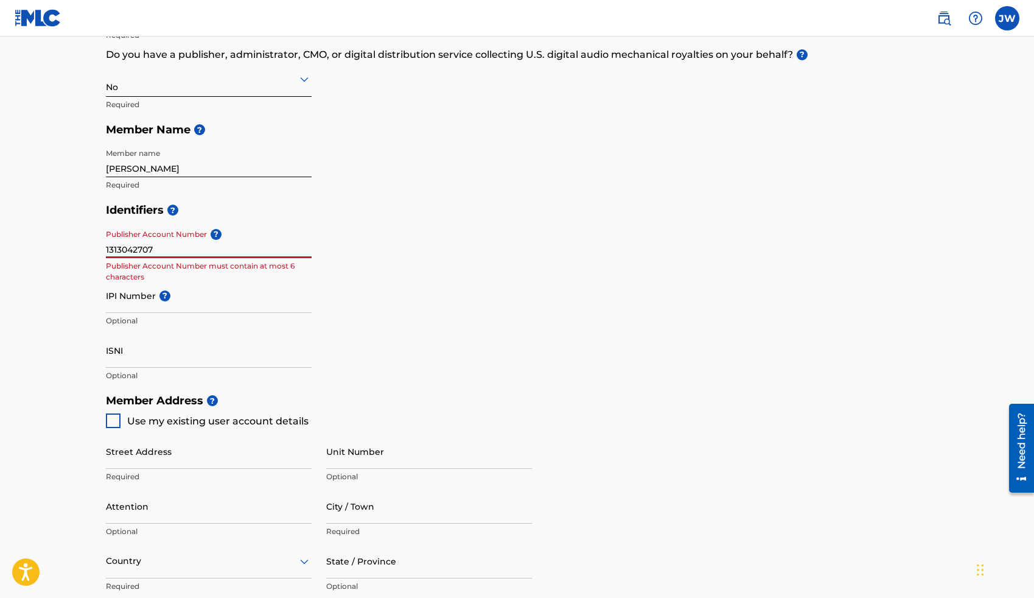
click at [57, 237] on main "Create a Member If you are a self-administered songwriter without a publisher t…" at bounding box center [517, 375] width 1034 height 1093
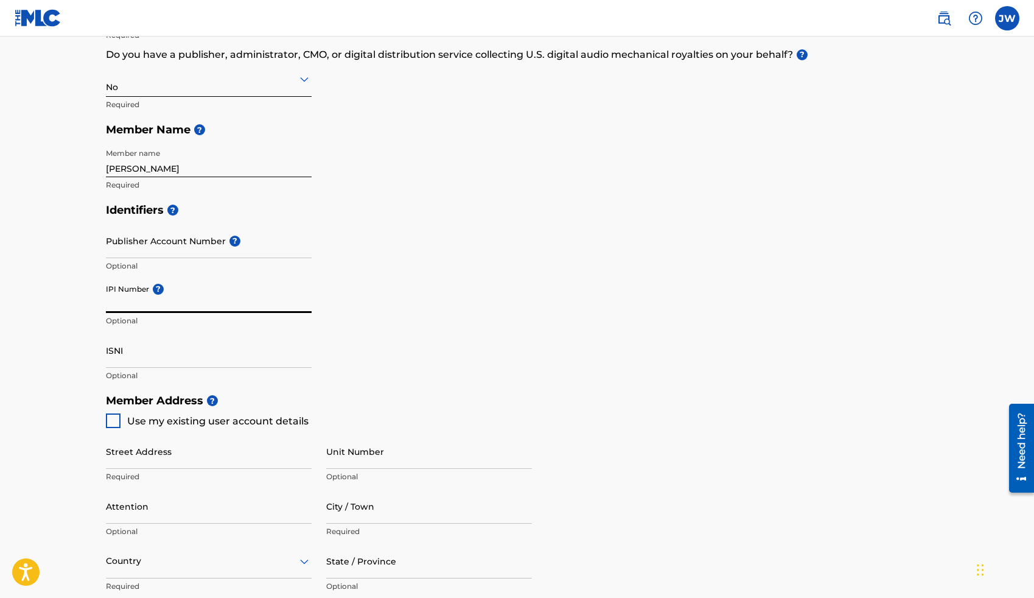
click at [139, 309] on input "IPI Number ?" at bounding box center [209, 295] width 206 height 35
paste input "1313042707"
type input "1313042707"
click at [74, 264] on main "Create a Member If you are a self-administered songwriter without a publisher t…" at bounding box center [517, 375] width 1034 height 1093
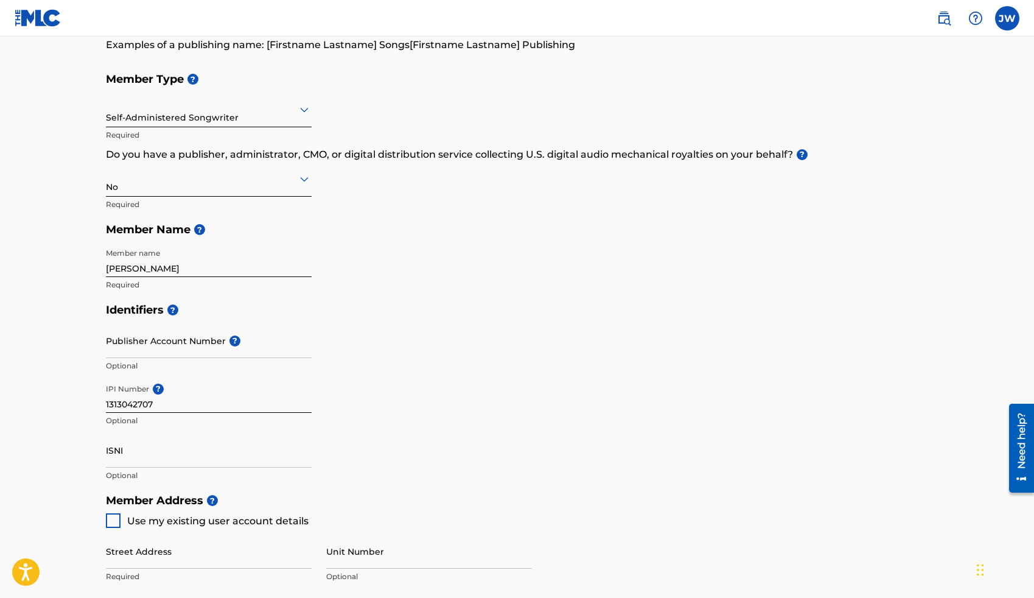
scroll to position [123, 0]
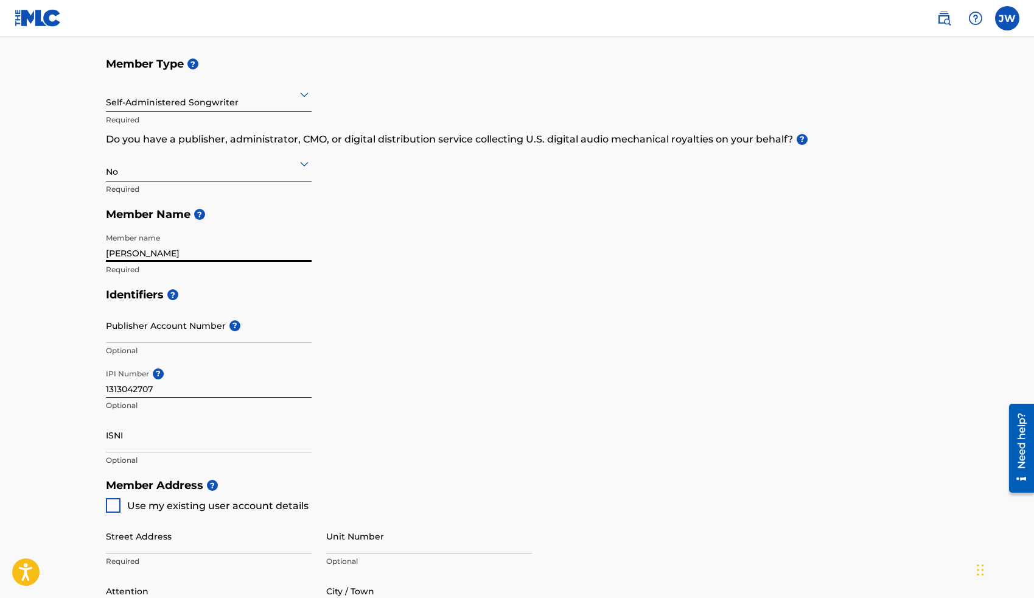
drag, startPoint x: 225, startPoint y: 250, endPoint x: 71, endPoint y: 218, distance: 157.1
click at [71, 218] on main "Create a Member If you are a self-administered songwriter without a publisher t…" at bounding box center [517, 460] width 1034 height 1093
